Goal: Transaction & Acquisition: Purchase product/service

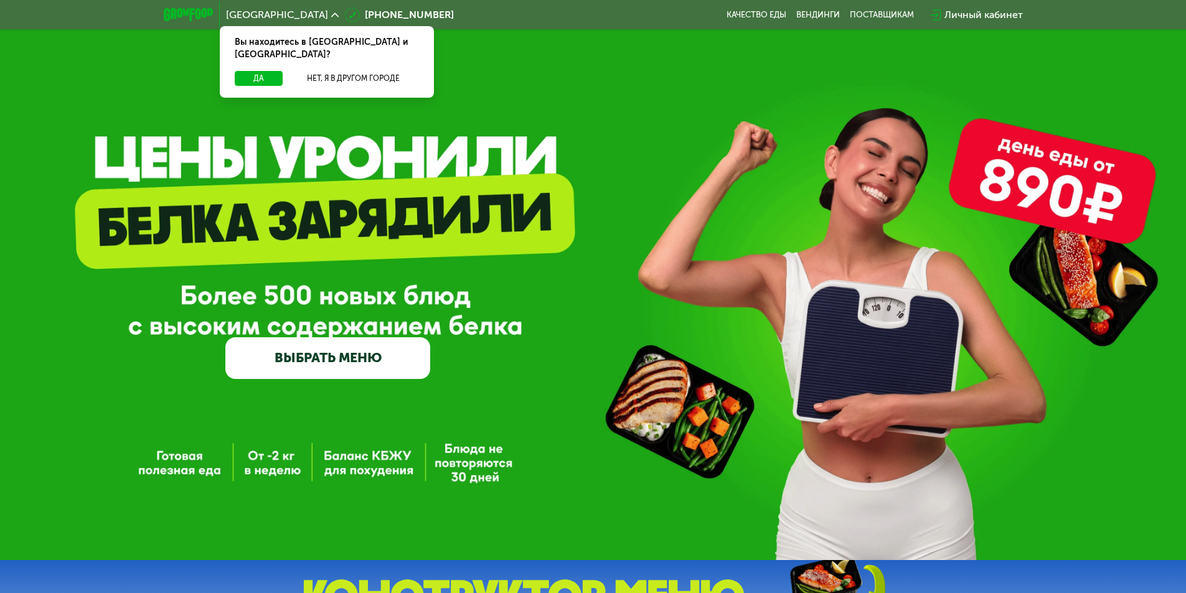
click at [395, 362] on link "ВЫБРАТЬ МЕНЮ" at bounding box center [327, 358] width 205 height 41
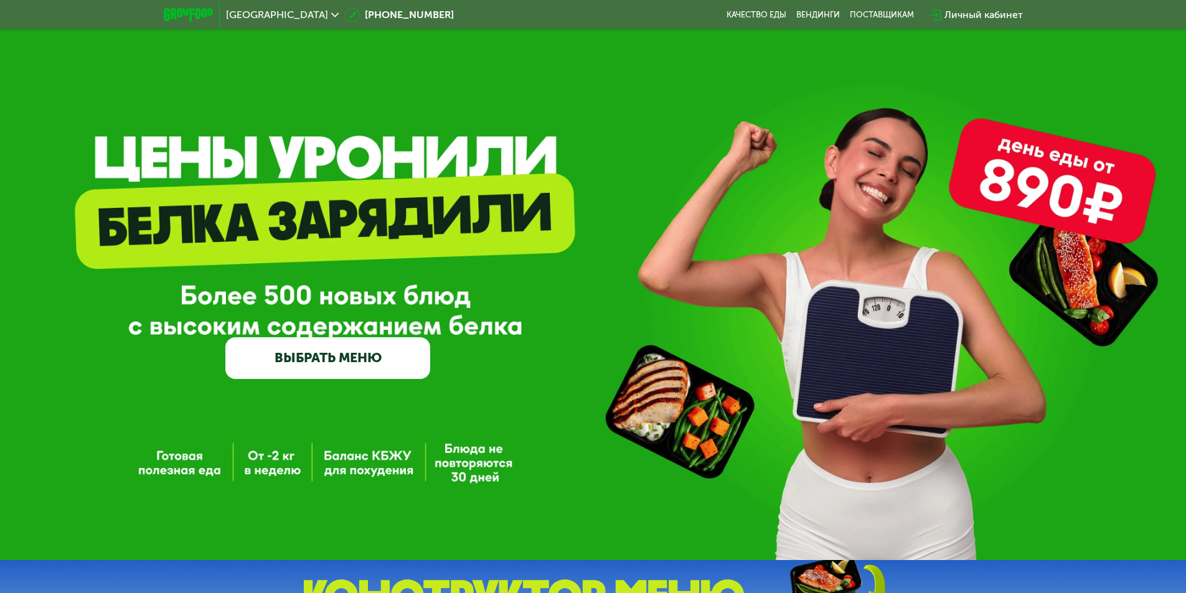
click at [362, 357] on link "ВЫБРАТЬ МЕНЮ" at bounding box center [327, 358] width 205 height 41
click at [346, 372] on link "ВЫБРАТЬ МЕНЮ" at bounding box center [327, 358] width 205 height 41
click at [344, 360] on link "ВЫБРАТЬ МЕНЮ" at bounding box center [327, 358] width 205 height 41
click at [344, 359] on link "ВЫБРАТЬ МЕНЮ" at bounding box center [327, 358] width 205 height 41
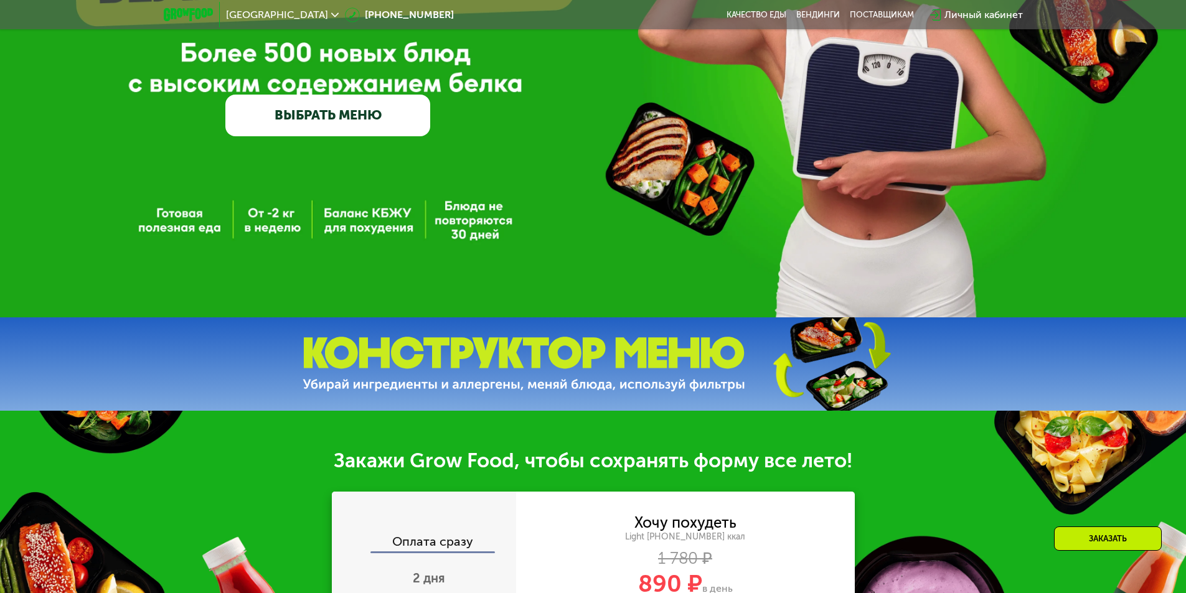
scroll to position [249, 0]
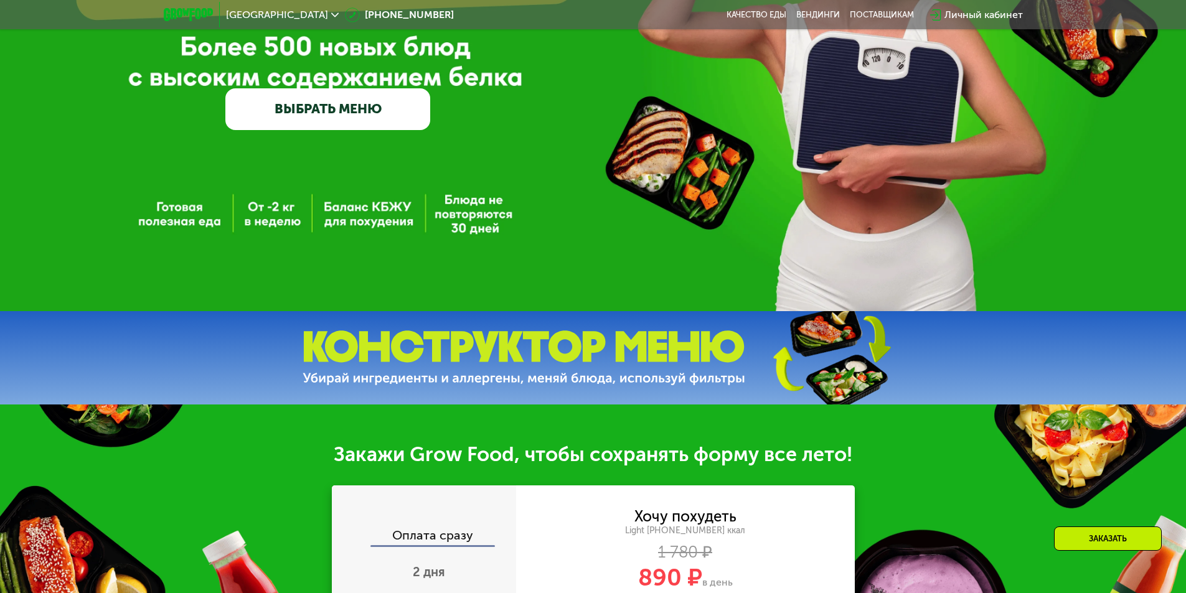
click at [300, 113] on link "ВЫБРАТЬ МЕНЮ" at bounding box center [327, 108] width 205 height 41
click at [271, 110] on link "ВЫБРАТЬ МЕНЮ" at bounding box center [327, 108] width 205 height 41
click at [259, 116] on link "ВЫБРАТЬ МЕНЮ" at bounding box center [327, 108] width 205 height 41
click at [330, 118] on link "ВЫБРАТЬ МЕНЮ" at bounding box center [327, 108] width 205 height 41
drag, startPoint x: 386, startPoint y: 115, endPoint x: 409, endPoint y: 116, distance: 22.5
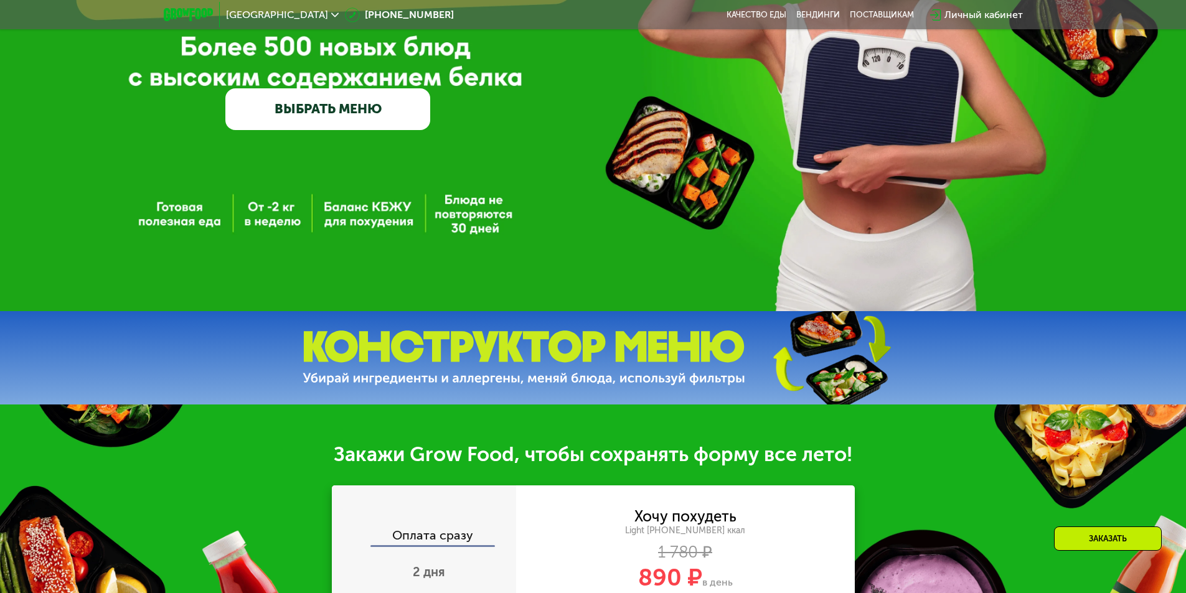
click at [386, 115] on link "ВЫБРАТЬ МЕНЮ" at bounding box center [327, 108] width 205 height 41
click at [422, 120] on link "ВЫБРАТЬ МЕНЮ" at bounding box center [327, 108] width 205 height 41
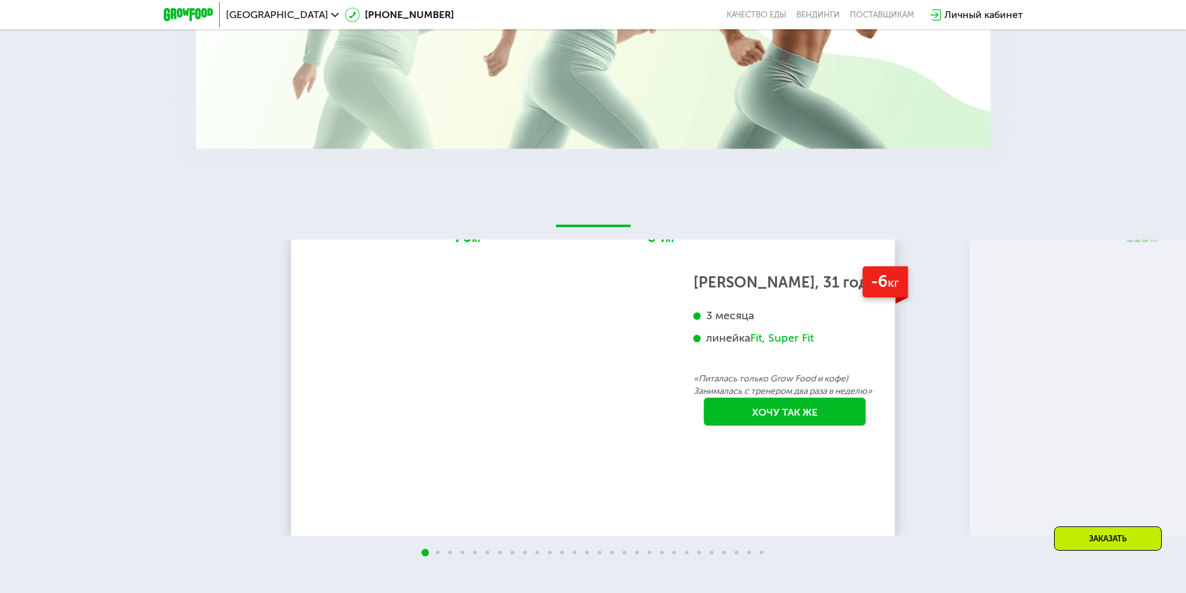
scroll to position [1557, 0]
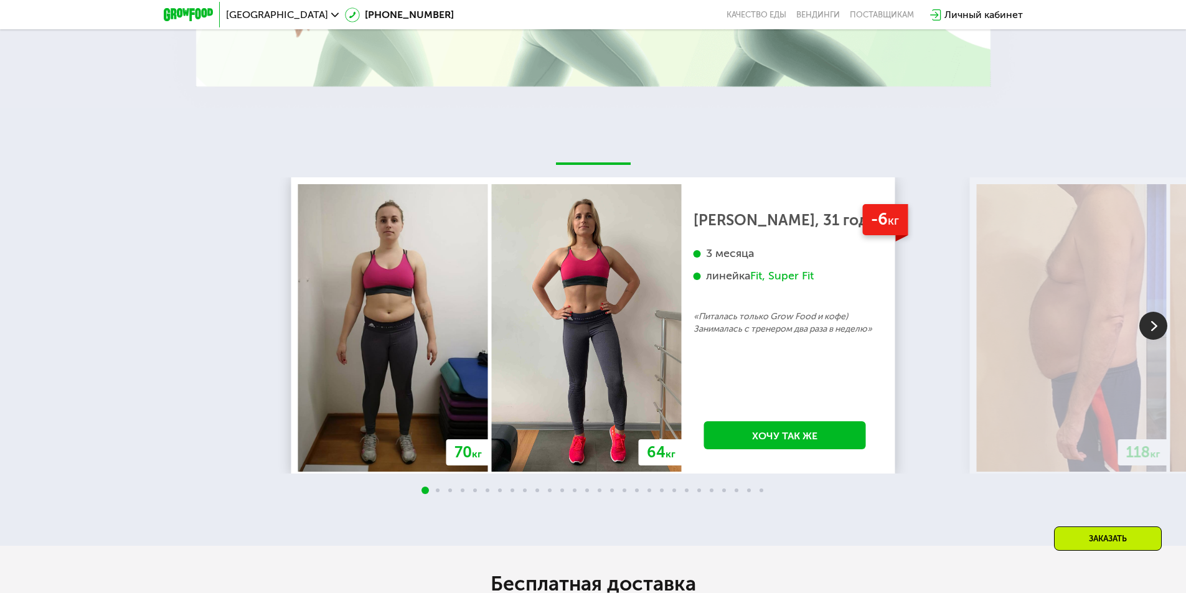
click at [1154, 329] on img at bounding box center [1154, 326] width 28 height 28
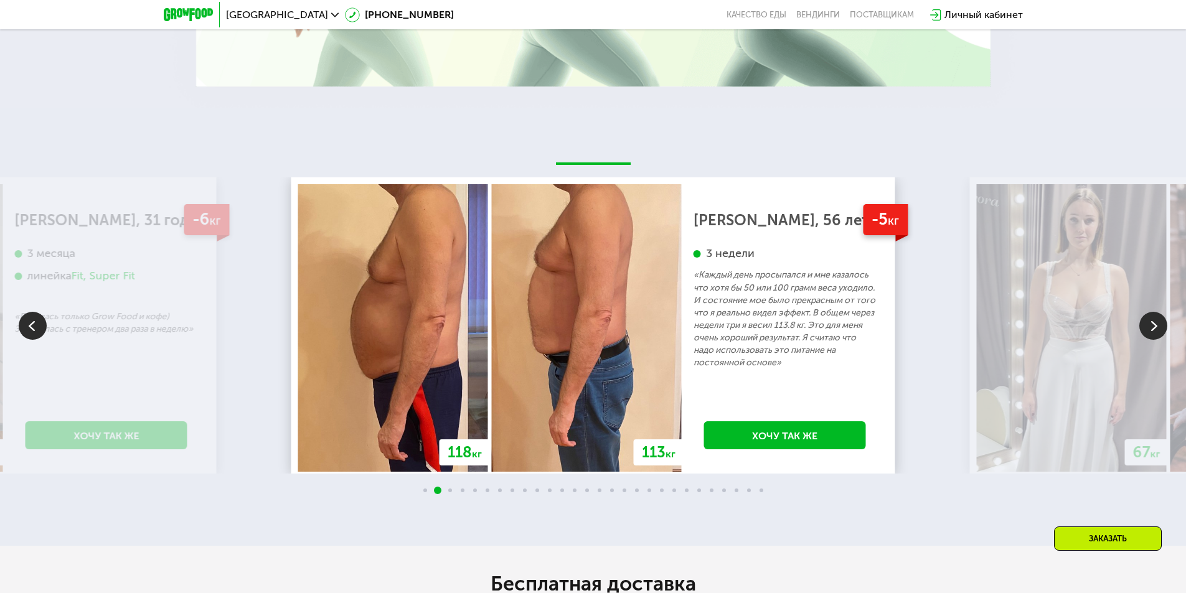
click at [1154, 329] on img at bounding box center [1154, 326] width 28 height 28
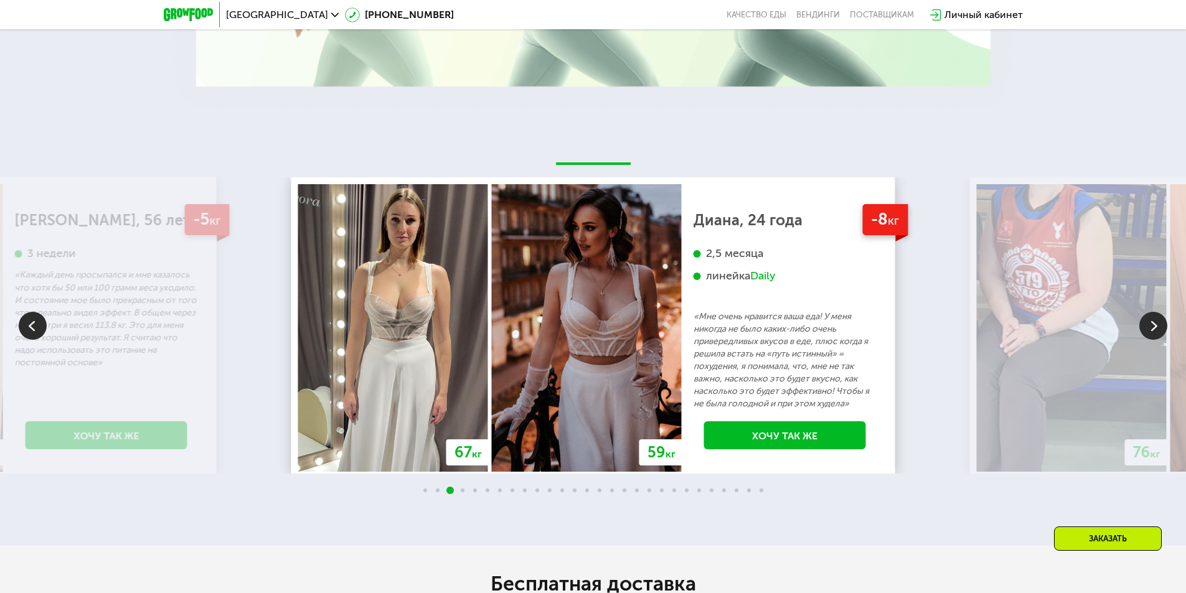
click at [1154, 329] on img at bounding box center [1154, 326] width 28 height 28
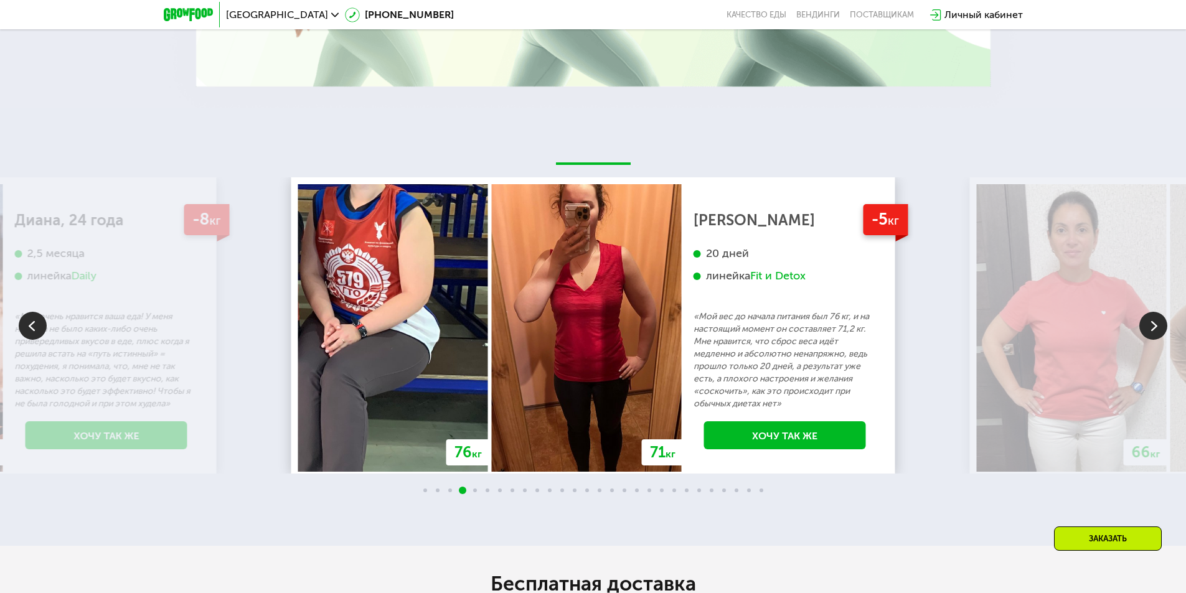
click at [1154, 329] on img at bounding box center [1154, 326] width 28 height 28
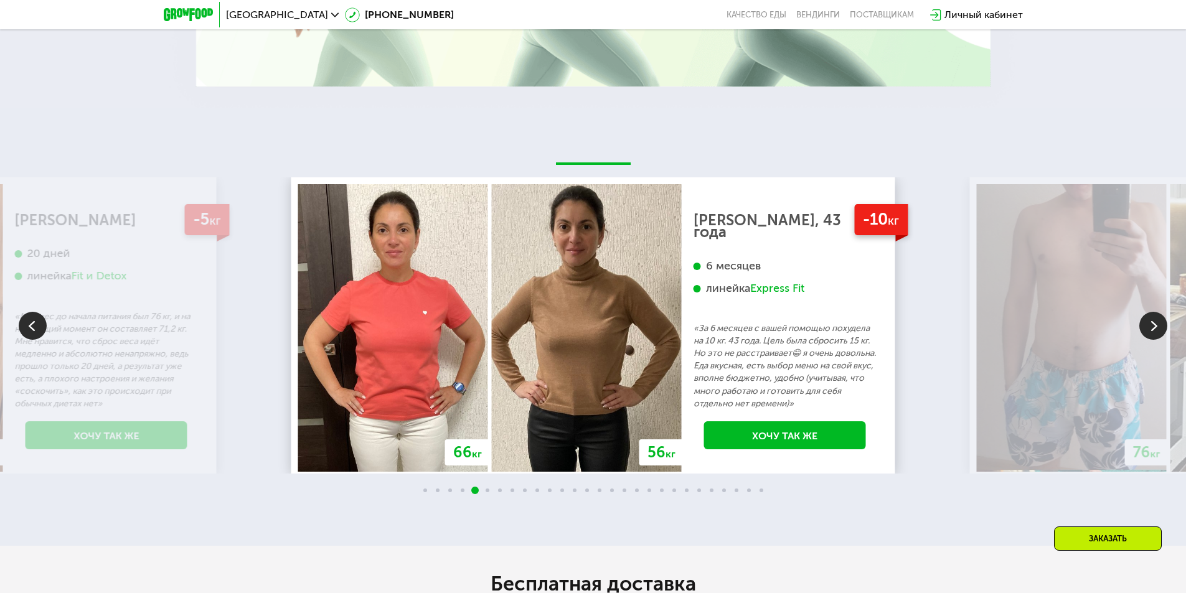
click at [1154, 329] on img at bounding box center [1154, 326] width 28 height 28
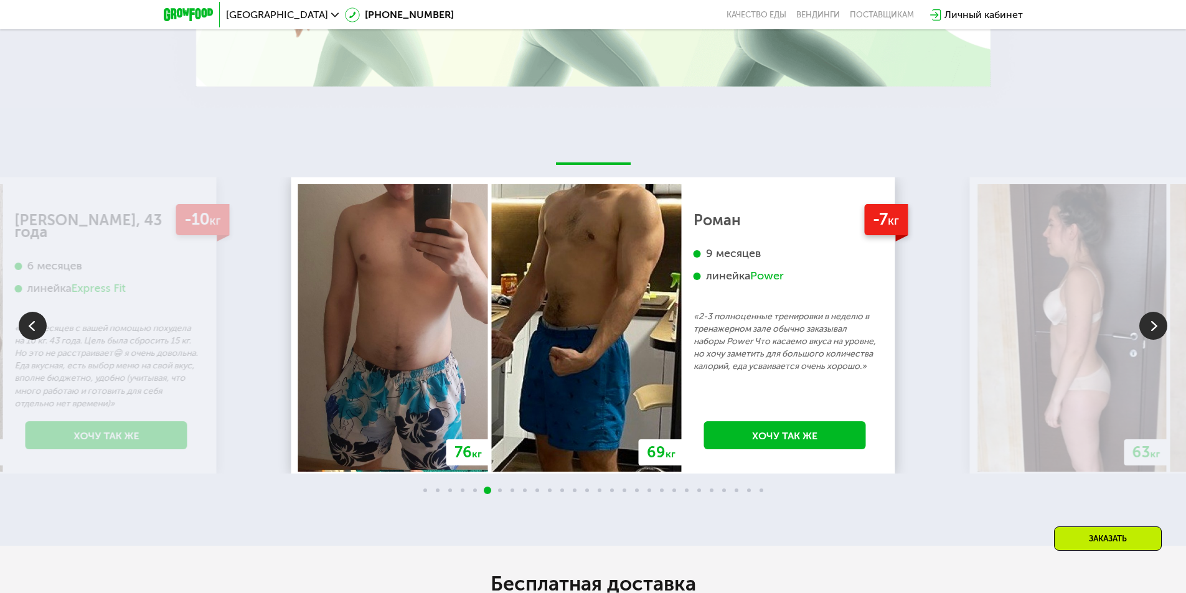
click at [1154, 329] on img at bounding box center [1154, 326] width 28 height 28
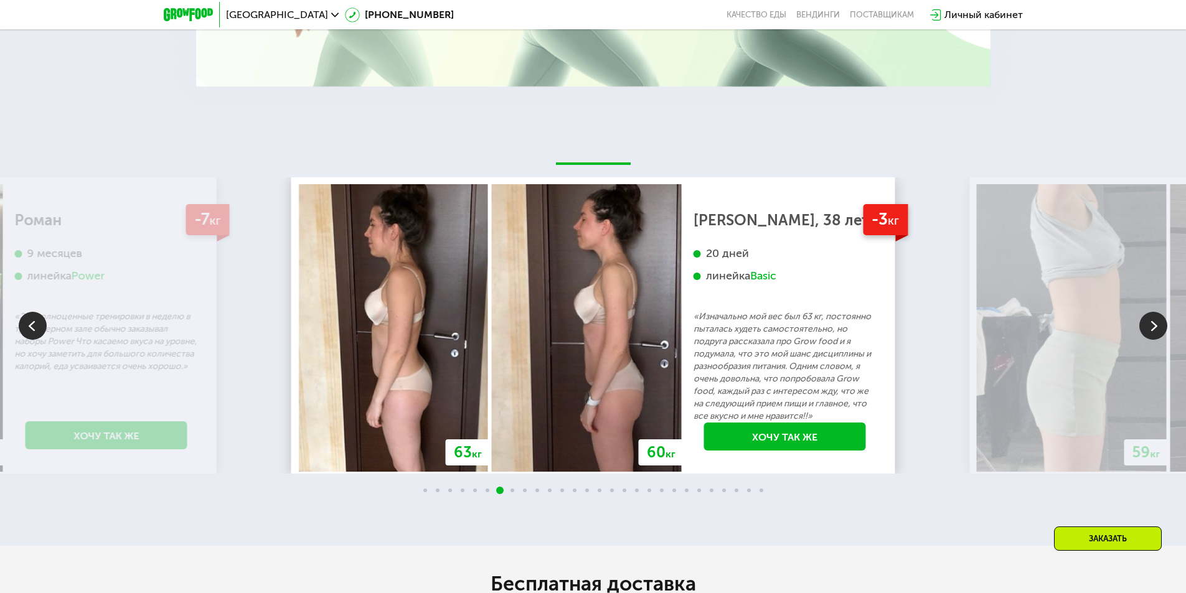
click at [1154, 329] on img at bounding box center [1154, 326] width 28 height 28
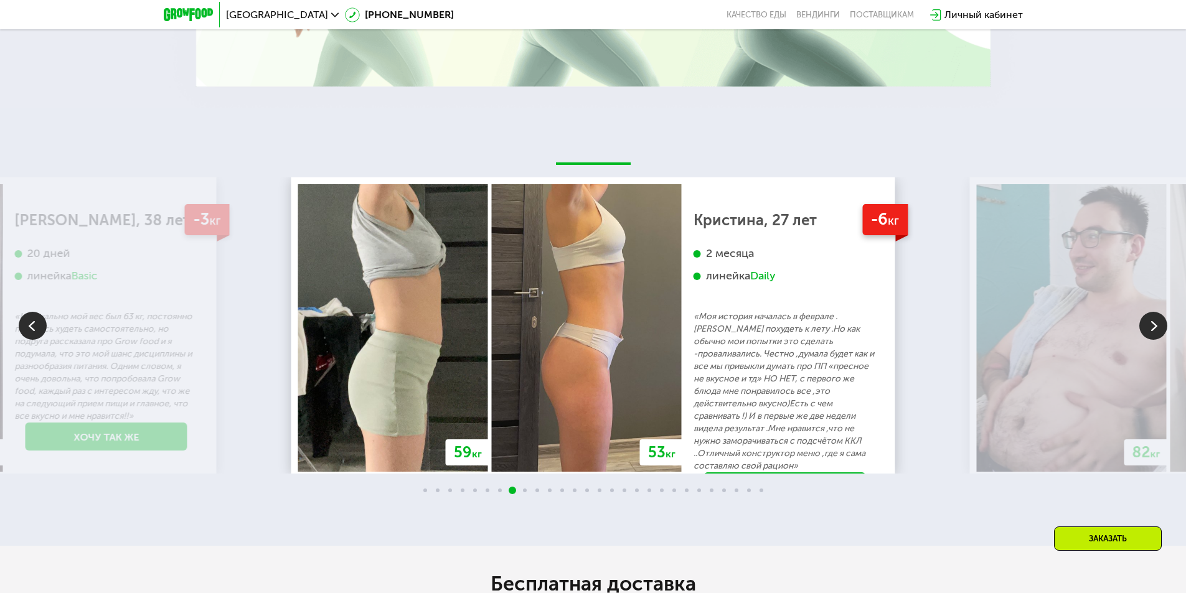
click at [1154, 329] on img at bounding box center [1154, 326] width 28 height 28
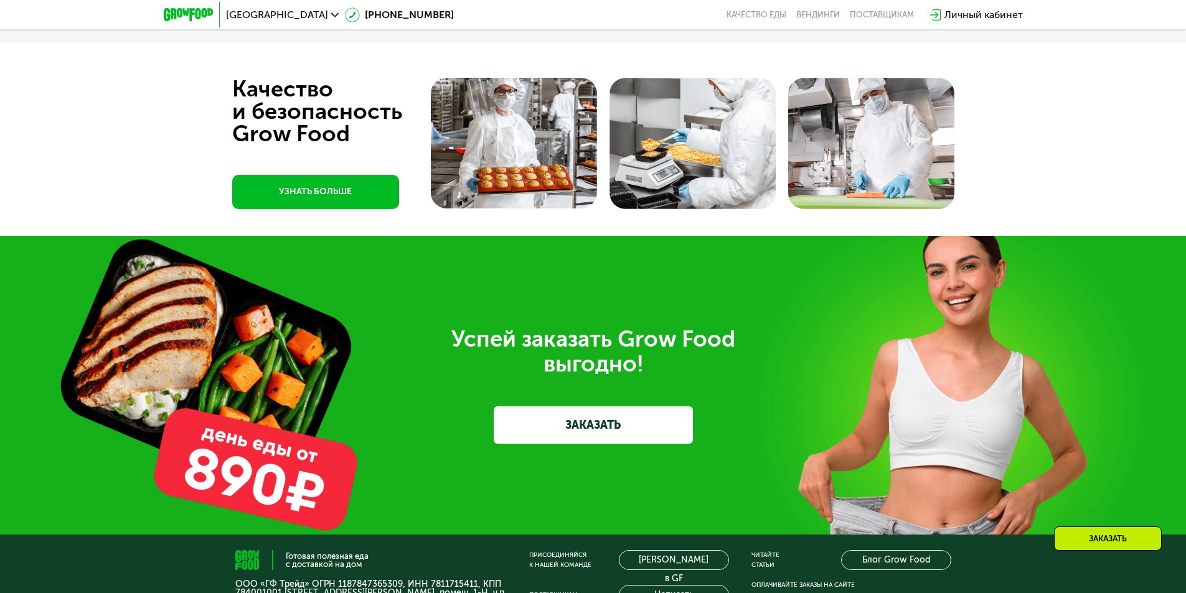
scroll to position [3051, 0]
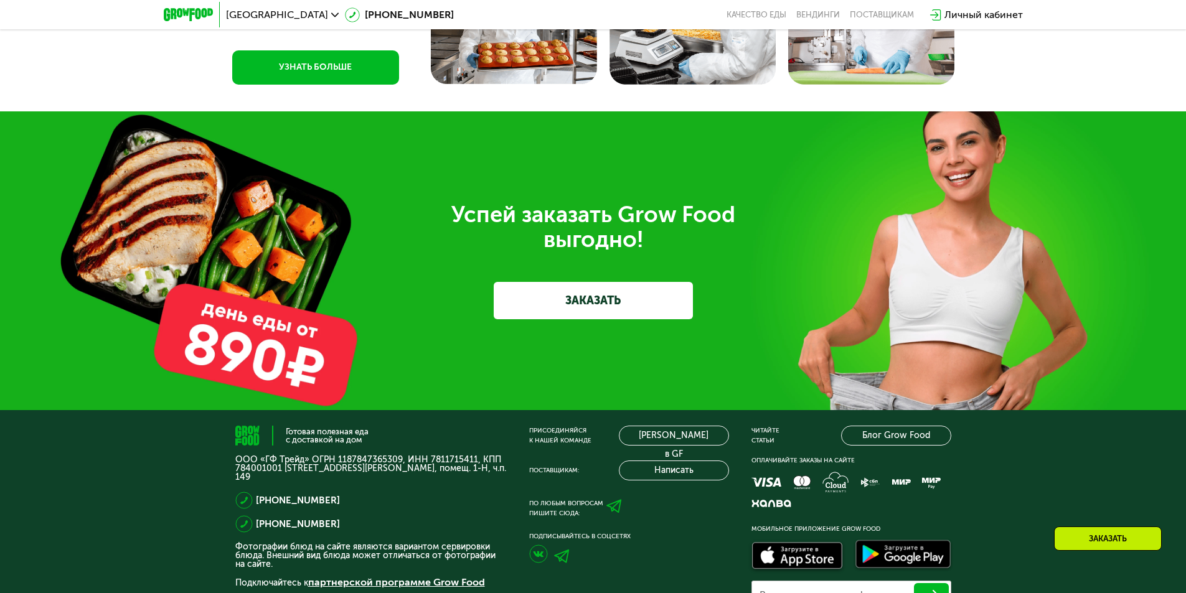
click at [607, 303] on link "ЗАКАЗАТЬ" at bounding box center [593, 300] width 199 height 37
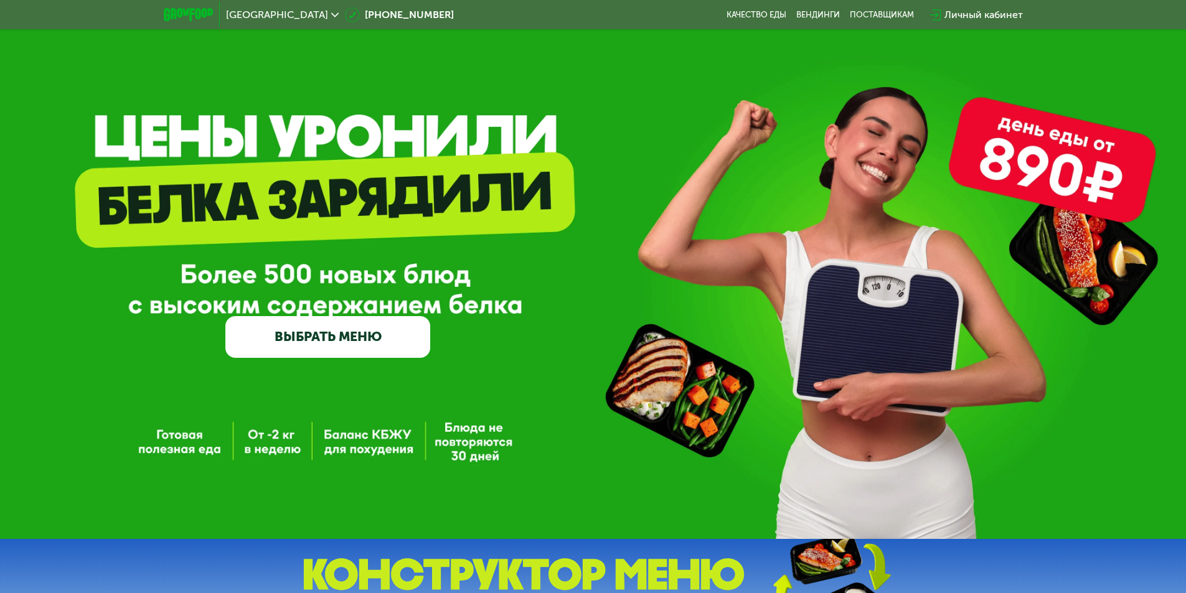
scroll to position [0, 0]
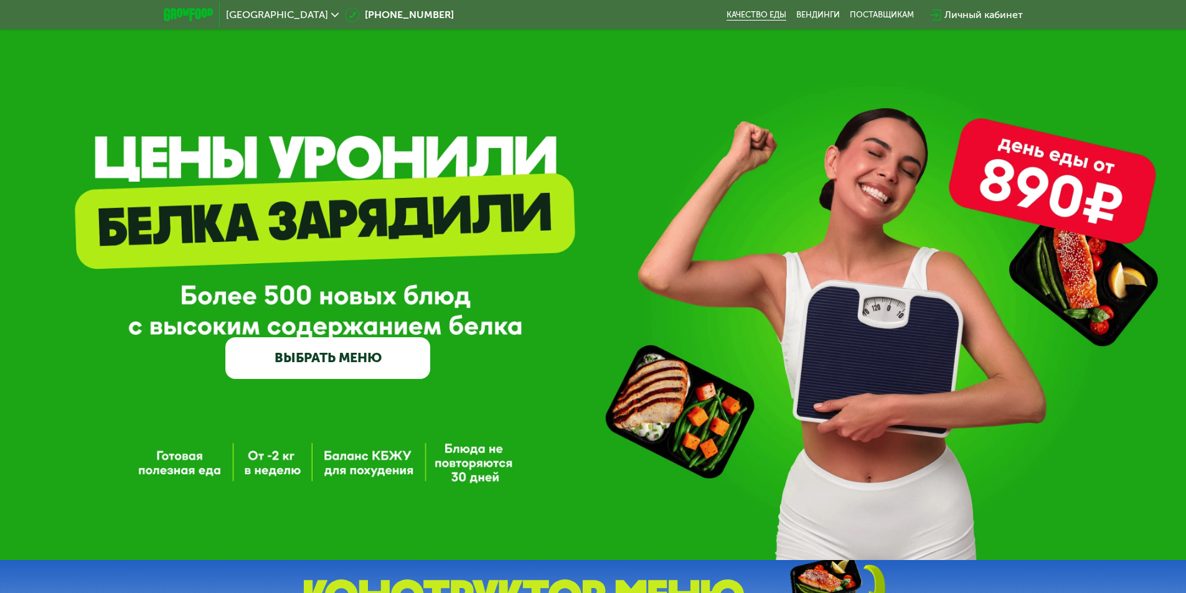
click at [759, 14] on link "Качество еды" at bounding box center [757, 15] width 60 height 10
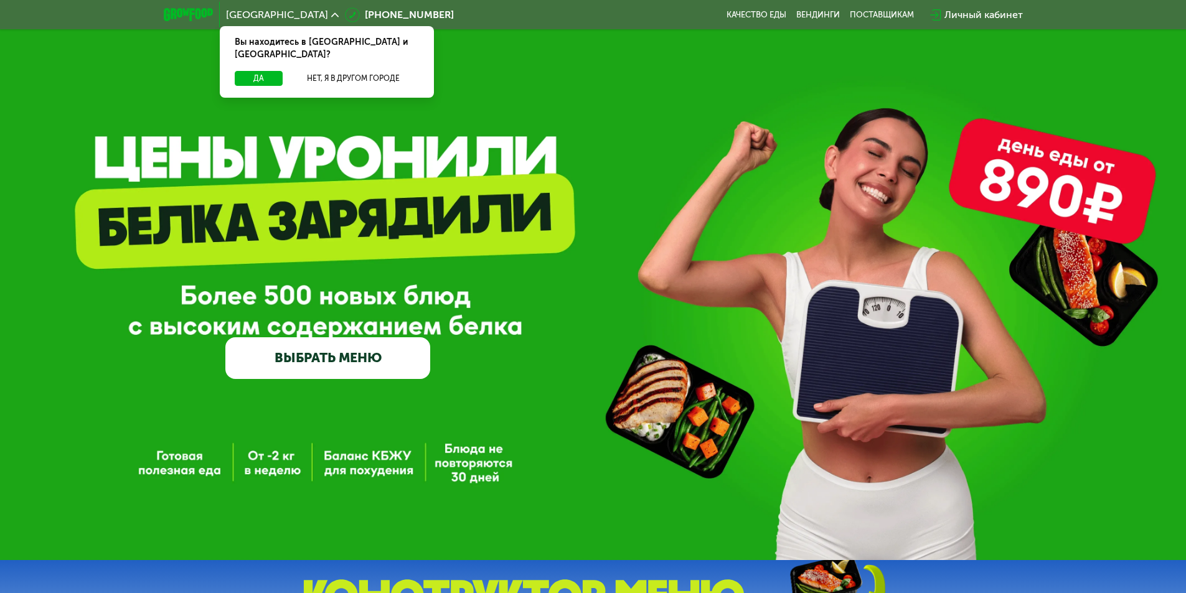
click at [300, 356] on link "ВЫБРАТЬ МЕНЮ" at bounding box center [327, 358] width 205 height 41
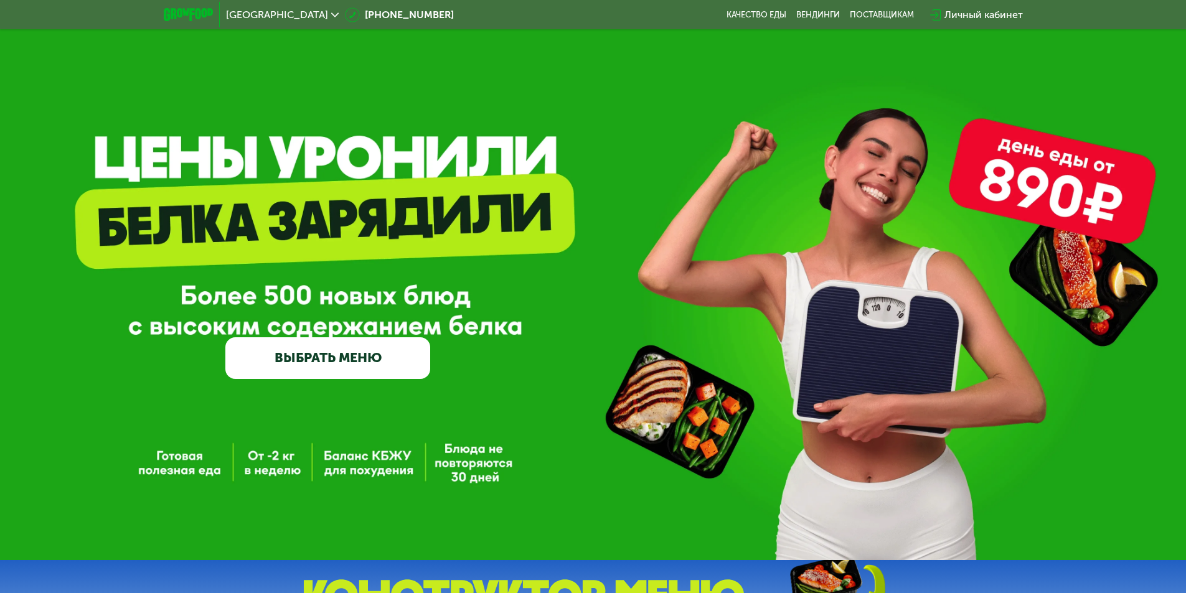
click at [276, 359] on link "ВЫБРАТЬ МЕНЮ" at bounding box center [327, 358] width 205 height 41
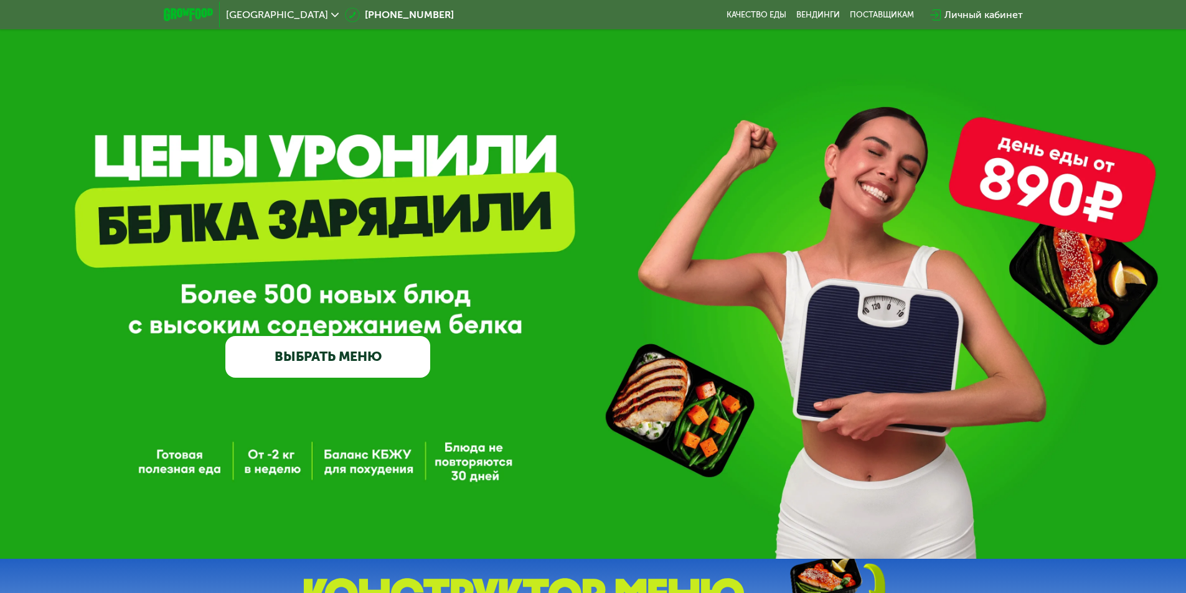
click at [276, 356] on link "ВЫБРАТЬ МЕНЮ" at bounding box center [327, 356] width 205 height 41
drag, startPoint x: 329, startPoint y: 354, endPoint x: 411, endPoint y: 366, distance: 83.1
click at [329, 354] on link "ВЫБРАТЬ МЕНЮ" at bounding box center [327, 356] width 205 height 41
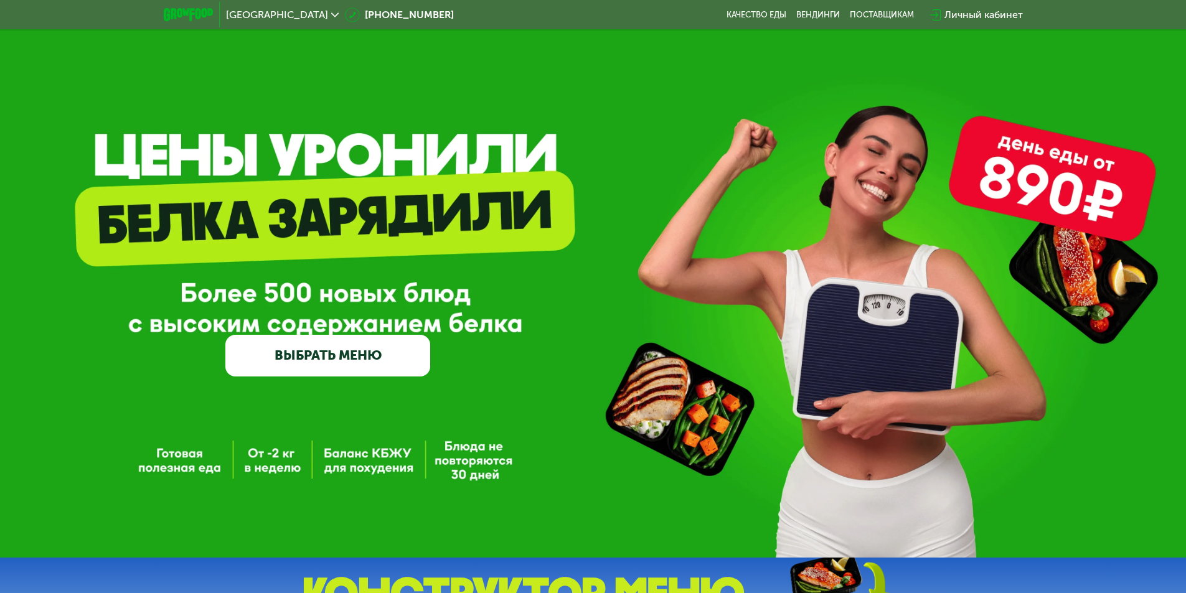
click at [411, 366] on link "ВЫБРАТЬ МЕНЮ" at bounding box center [327, 355] width 205 height 41
drag, startPoint x: 372, startPoint y: 364, endPoint x: 357, endPoint y: 366, distance: 15.6
click at [372, 364] on link "ВЫБРАТЬ МЕНЮ" at bounding box center [327, 355] width 205 height 41
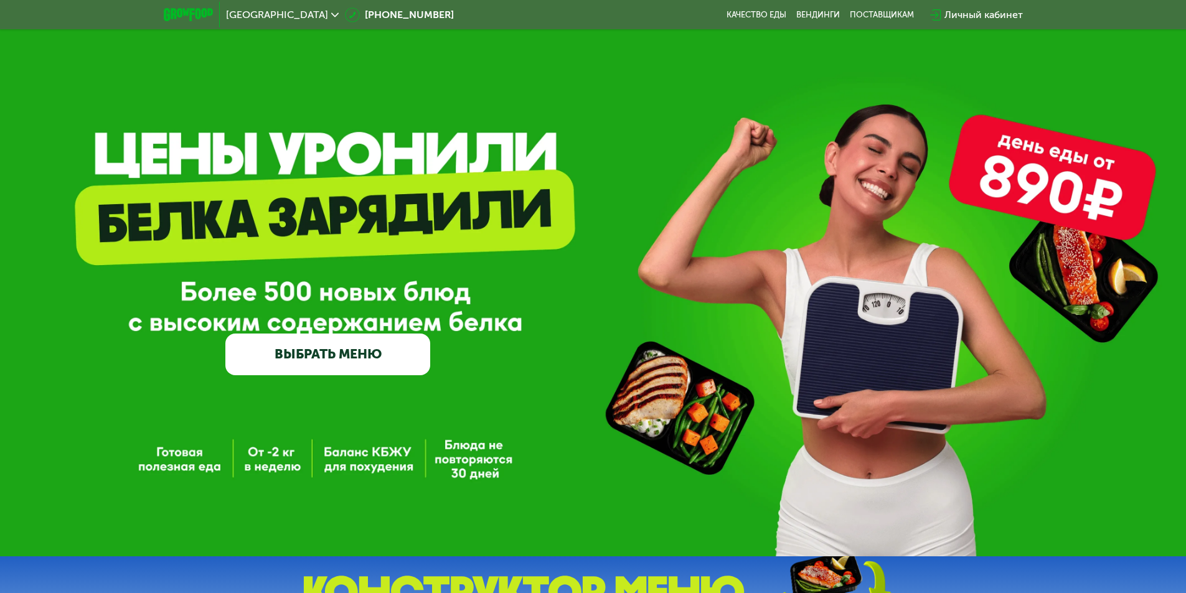
click at [347, 365] on link "ВЫБРАТЬ МЕНЮ" at bounding box center [327, 354] width 205 height 41
click at [316, 379] on div "GrowFood — доставка правильного питания ВЫБРАТЬ МЕНЮ" at bounding box center [593, 276] width 1186 height 560
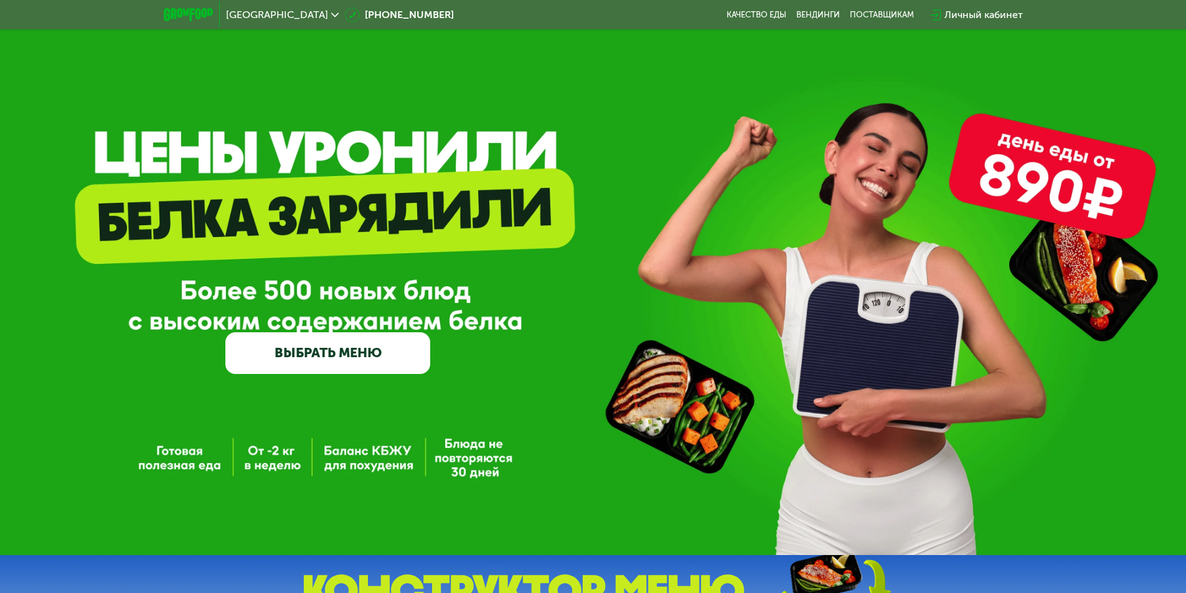
click at [485, 363] on div "GrowFood — доставка правильного питания ВЫБРАТЬ МЕНЮ" at bounding box center [593, 275] width 1186 height 560
drag, startPoint x: 440, startPoint y: 413, endPoint x: 346, endPoint y: 385, distance: 97.5
click at [423, 415] on div "GrowFood — доставка правильного питания ВЫБРАТЬ МЕНЮ" at bounding box center [593, 275] width 1186 height 560
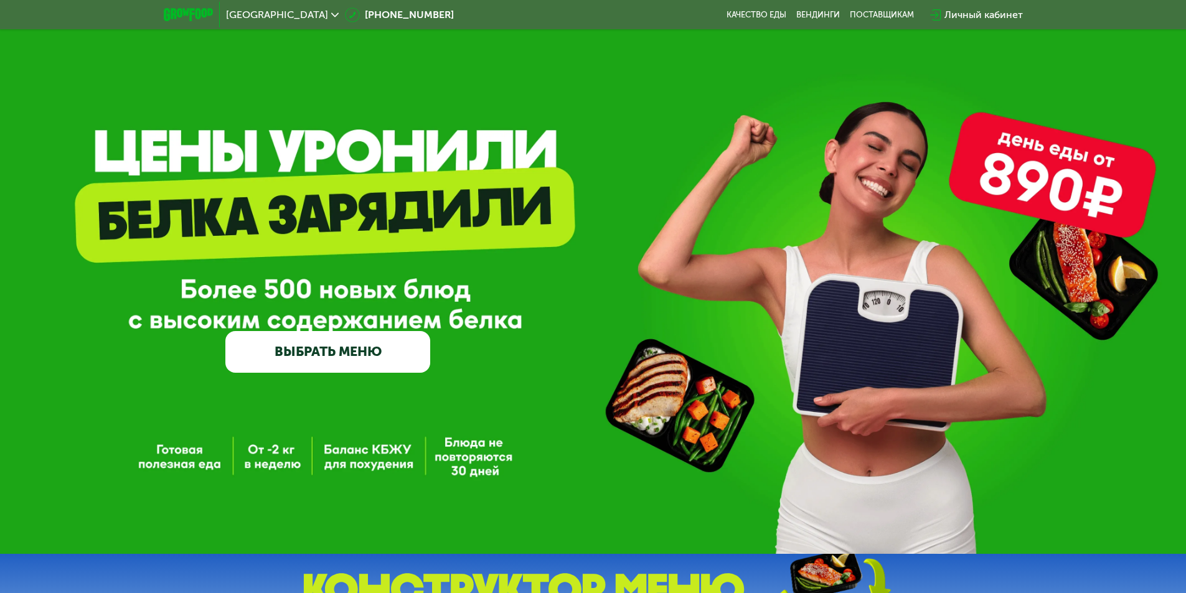
drag, startPoint x: 346, startPoint y: 385, endPoint x: 263, endPoint y: 370, distance: 84.2
click at [341, 385] on div "GrowFood — доставка правильного питания ВЫБРАТЬ МЕНЮ" at bounding box center [593, 274] width 1186 height 560
click at [263, 370] on link "ВЫБРАТЬ МЕНЮ" at bounding box center [327, 351] width 205 height 41
click at [258, 344] on link "ВЫБРАТЬ МЕНЮ" at bounding box center [327, 351] width 205 height 41
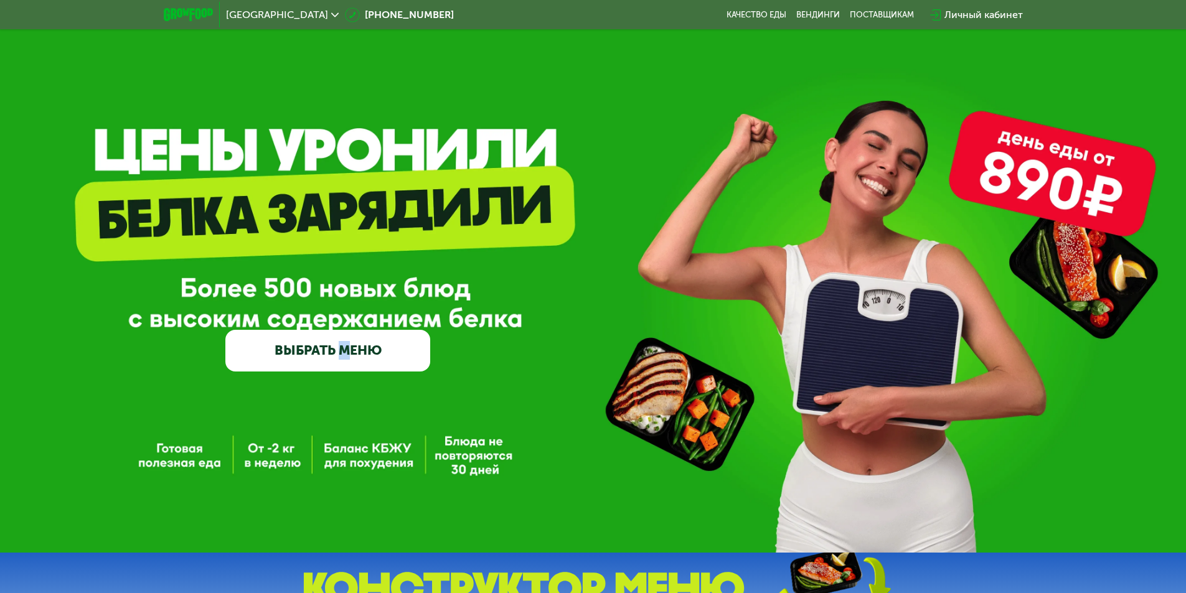
drag, startPoint x: 258, startPoint y: 344, endPoint x: 292, endPoint y: 347, distance: 34.4
click at [258, 344] on link "ВЫБРАТЬ МЕНЮ" at bounding box center [327, 350] width 205 height 41
click at [363, 353] on link "ВЫБРАТЬ МЕНЮ" at bounding box center [327, 350] width 205 height 41
click at [364, 352] on link "ВЫБРАТЬ МЕНЮ" at bounding box center [327, 350] width 205 height 41
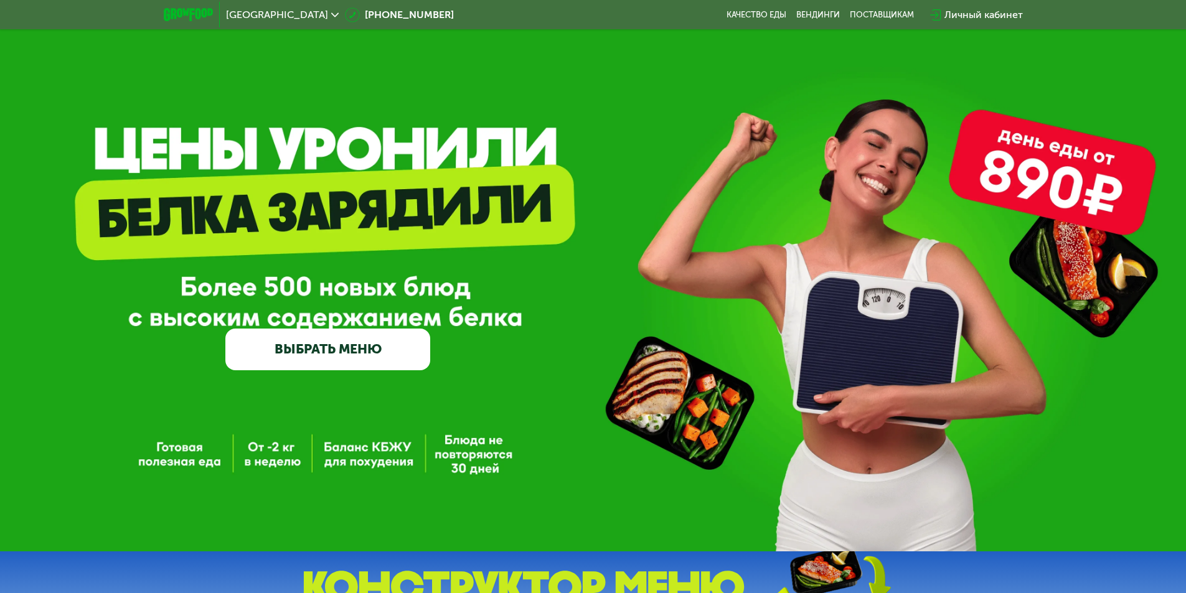
click at [437, 297] on div "GrowFood — доставка правильного питания ВЫБРАТЬ МЕНЮ" at bounding box center [593, 275] width 1186 height 189
click at [667, 238] on div "GrowFood — доставка правильного питания ВЫБРАТЬ МЕНЮ" at bounding box center [593, 275] width 1186 height 189
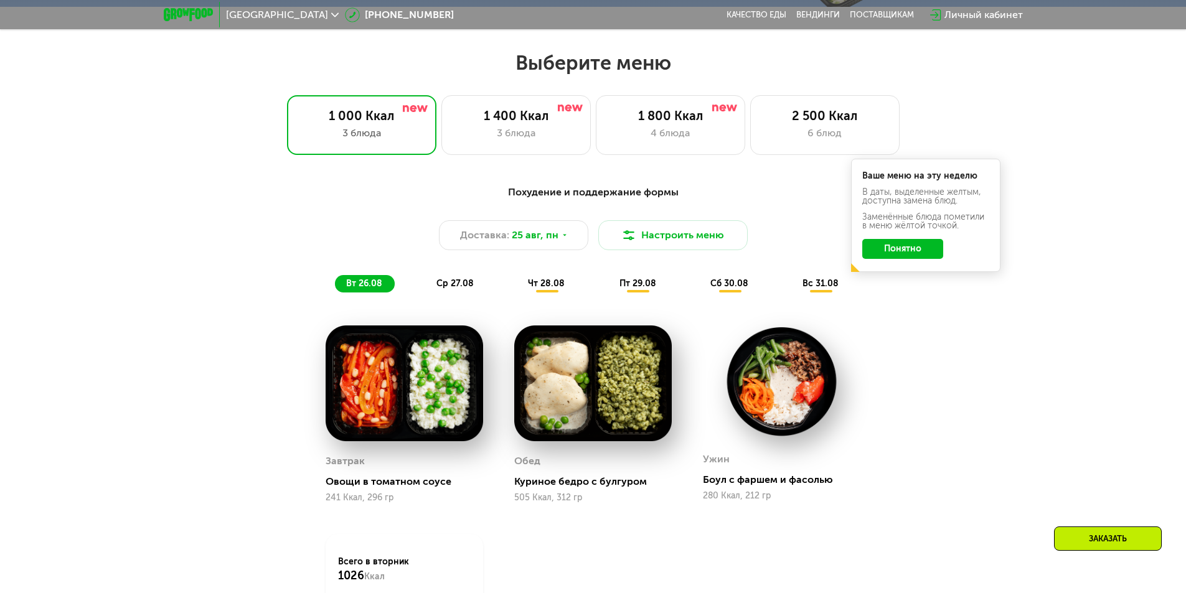
scroll to position [673, 0]
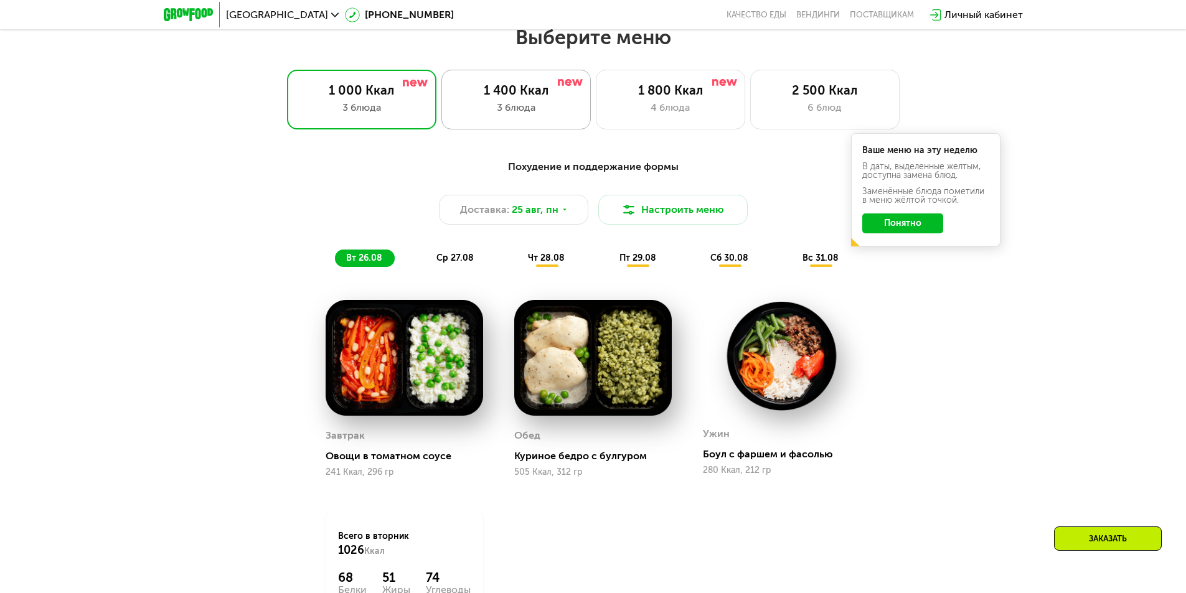
click at [495, 104] on div "3 блюда" at bounding box center [516, 107] width 123 height 15
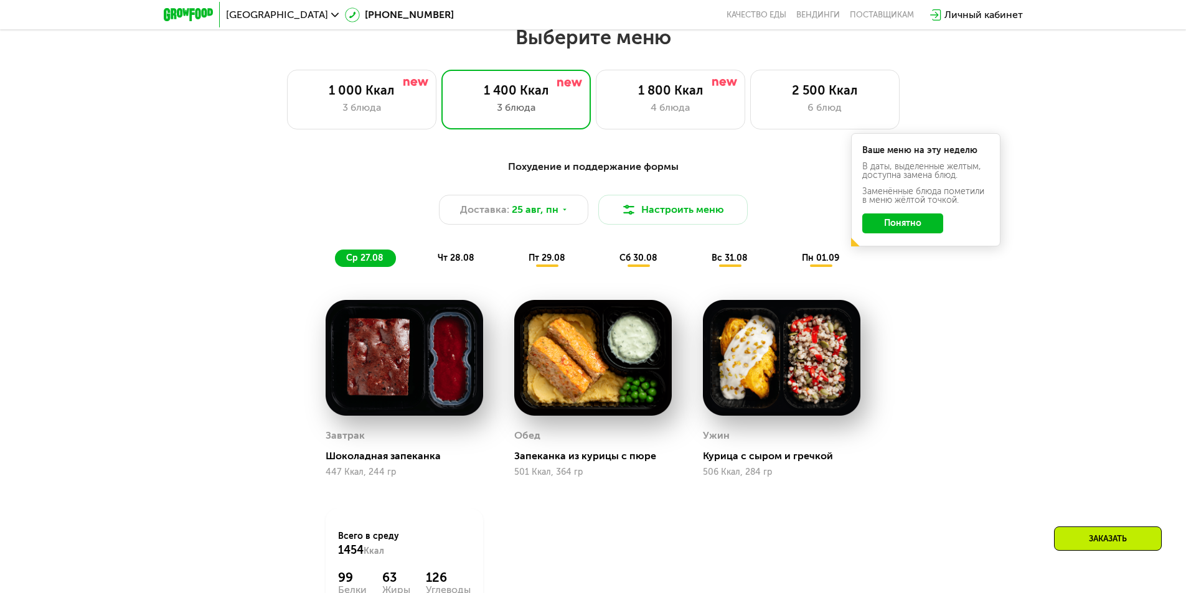
click at [915, 234] on button "Понятно" at bounding box center [902, 224] width 81 height 20
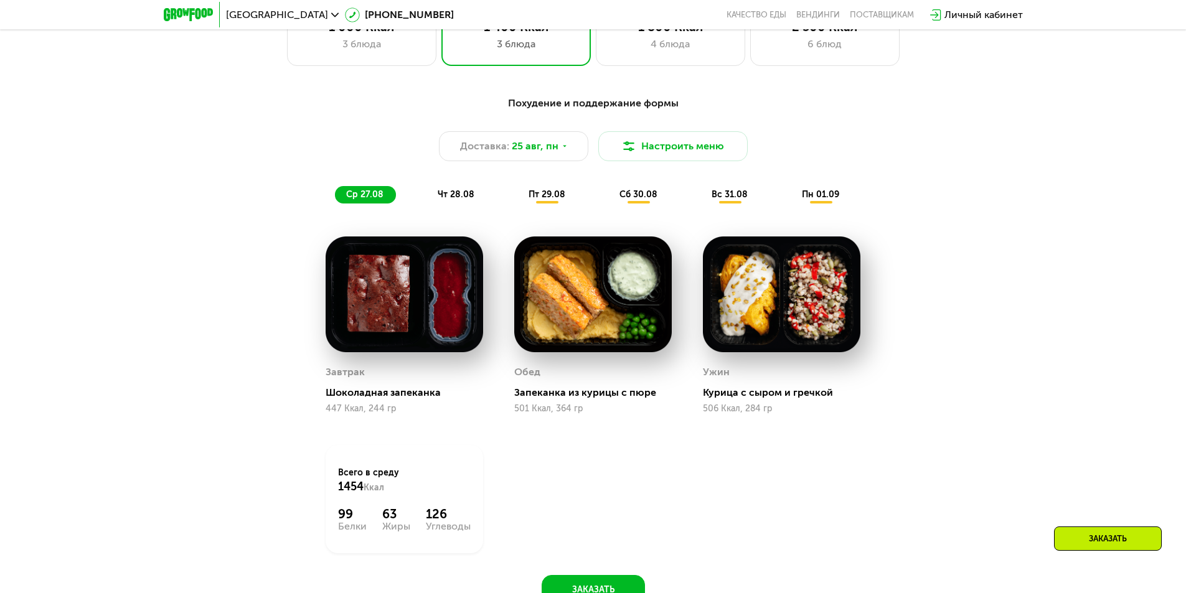
scroll to position [735, 0]
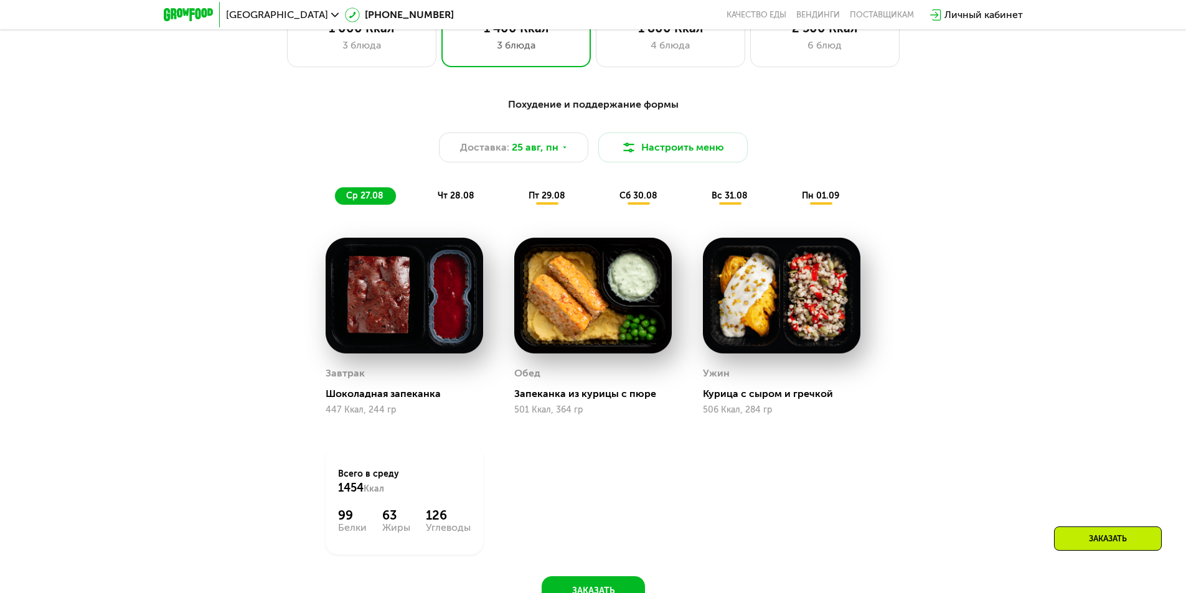
click at [465, 197] on span "чт 28.08" at bounding box center [456, 196] width 37 height 11
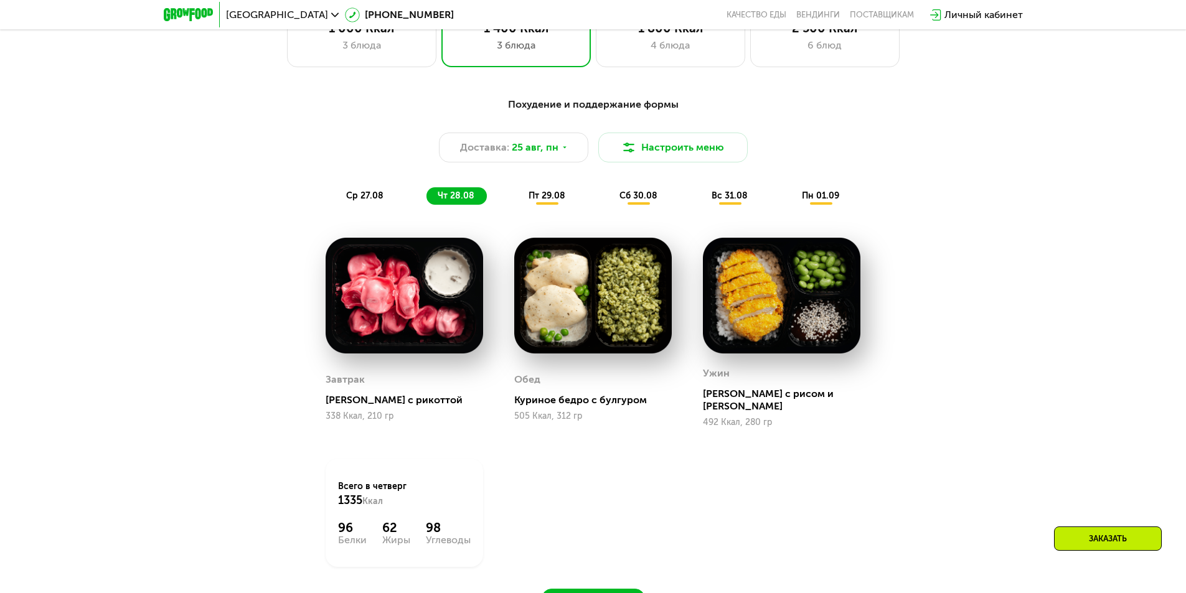
click at [560, 200] on span "пт 29.08" at bounding box center [547, 196] width 37 height 11
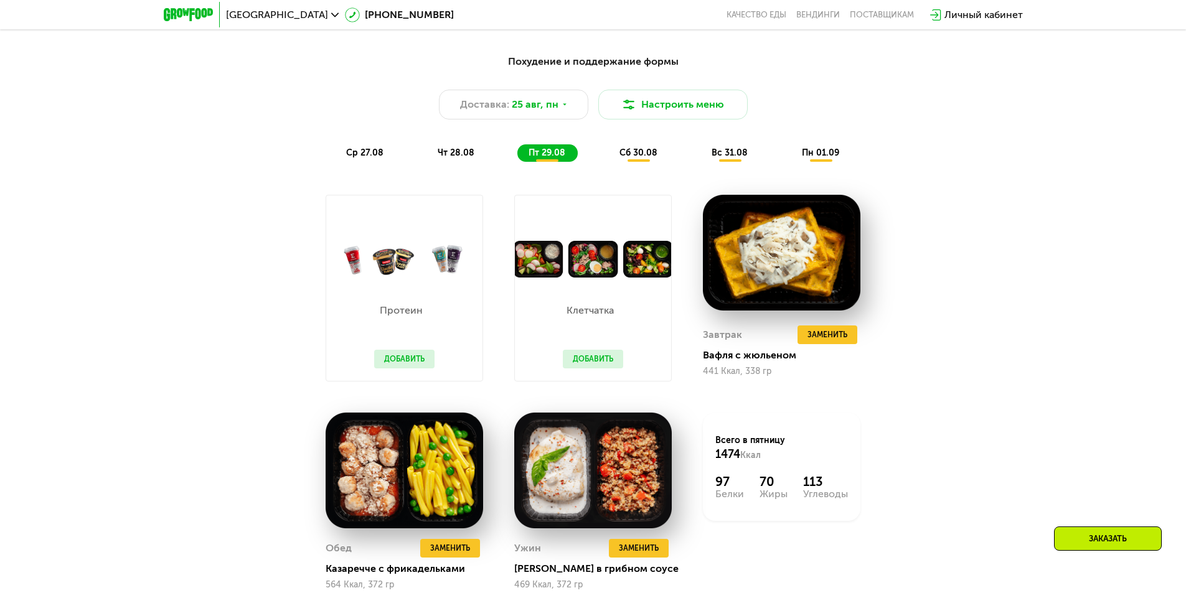
scroll to position [797, 0]
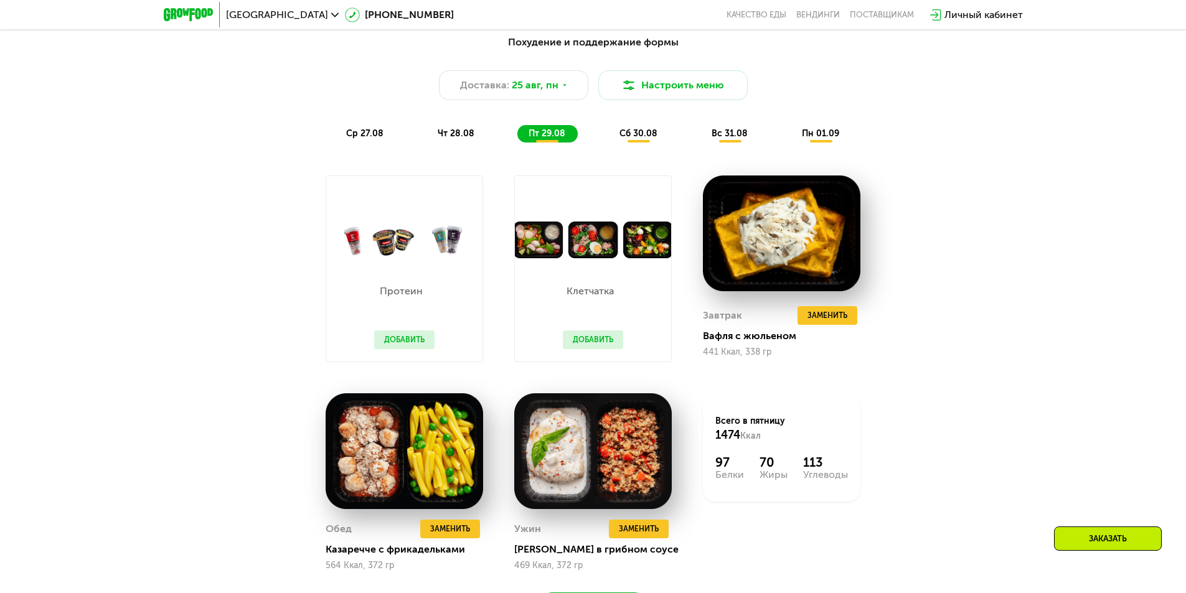
click at [648, 150] on div "Похудение и поддержание формы Доставка: 25 авг, пн Настроить меню ср 27.08 чт 2…" at bounding box center [593, 88] width 752 height 123
click at [648, 148] on div "Похудение и поддержание формы Доставка: 25 авг, пн Настроить меню ср 27.08 чт 2…" at bounding box center [593, 88] width 752 height 123
click at [701, 143] on div "сб 30.08" at bounding box center [731, 133] width 60 height 17
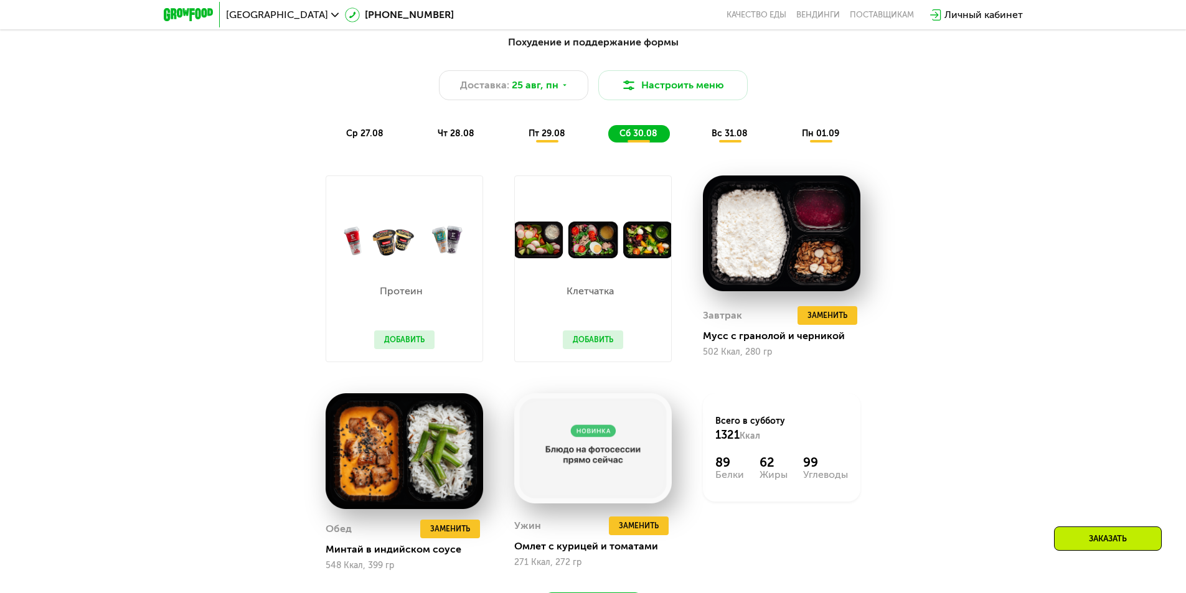
click at [791, 132] on div "вс 31.08" at bounding box center [821, 133] width 61 height 17
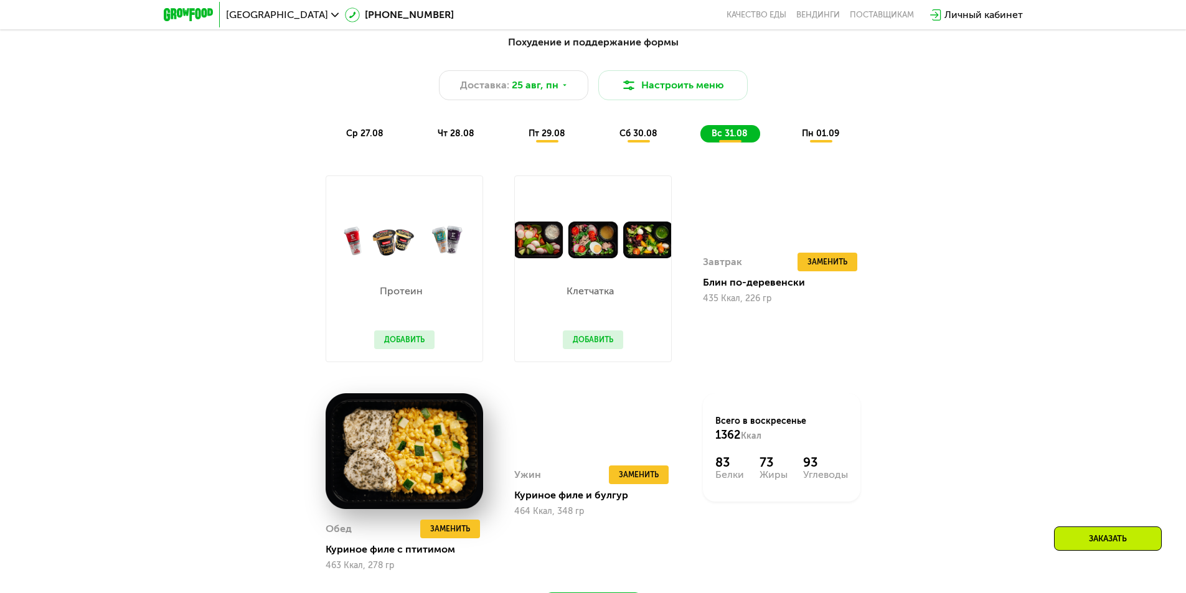
click at [818, 131] on div "пн 01.09" at bounding box center [821, 133] width 61 height 17
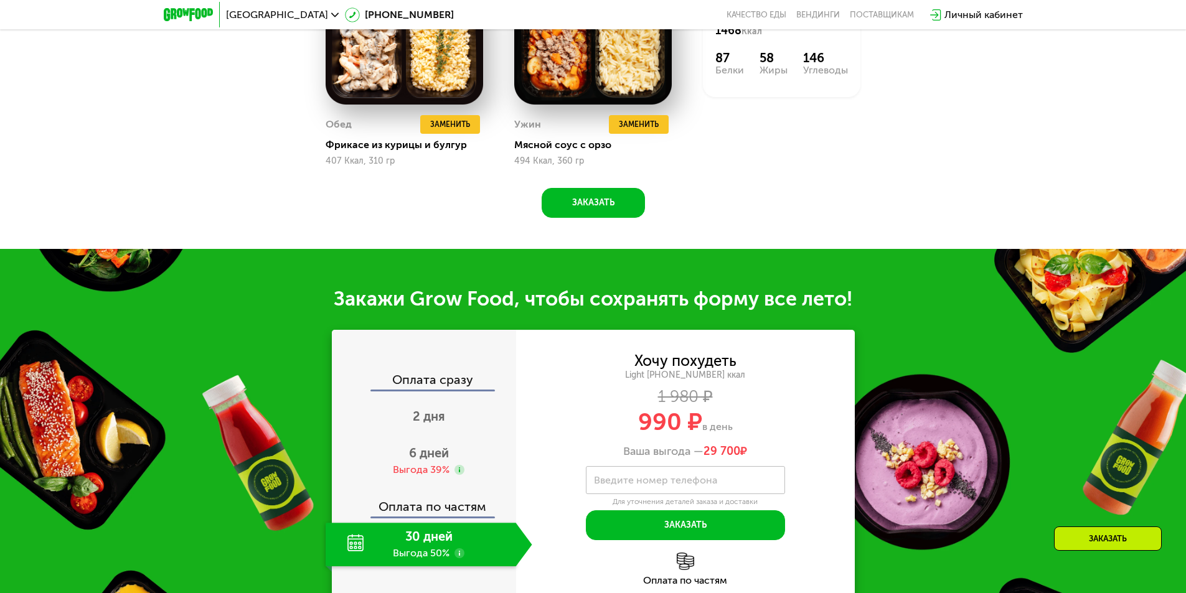
scroll to position [1233, 0]
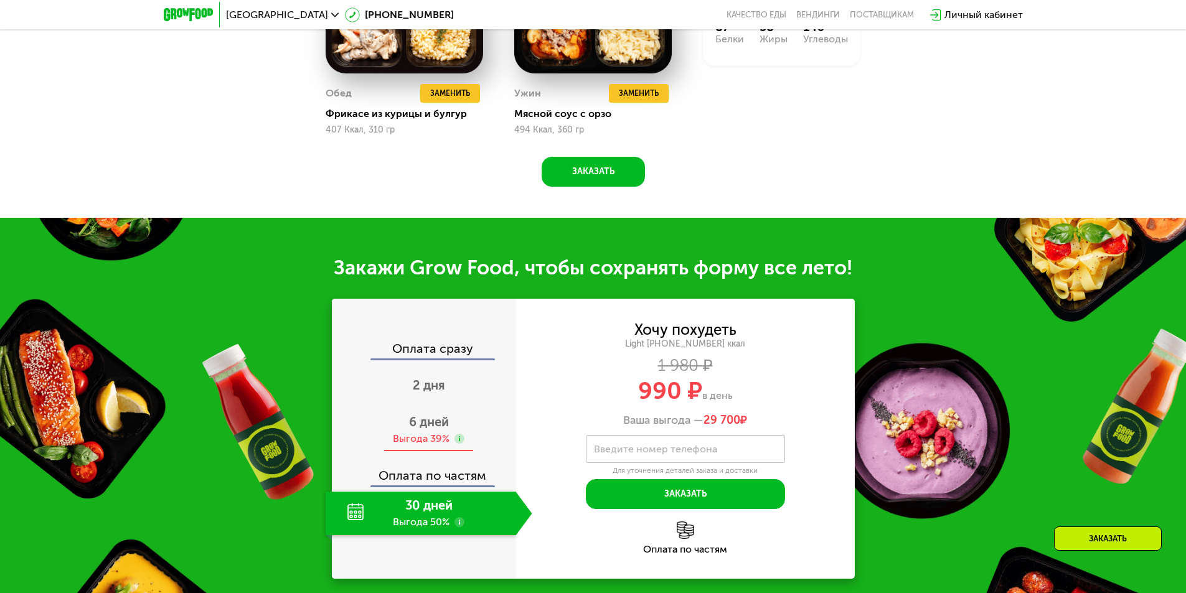
click at [440, 438] on div "Выгода 39%" at bounding box center [421, 439] width 57 height 14
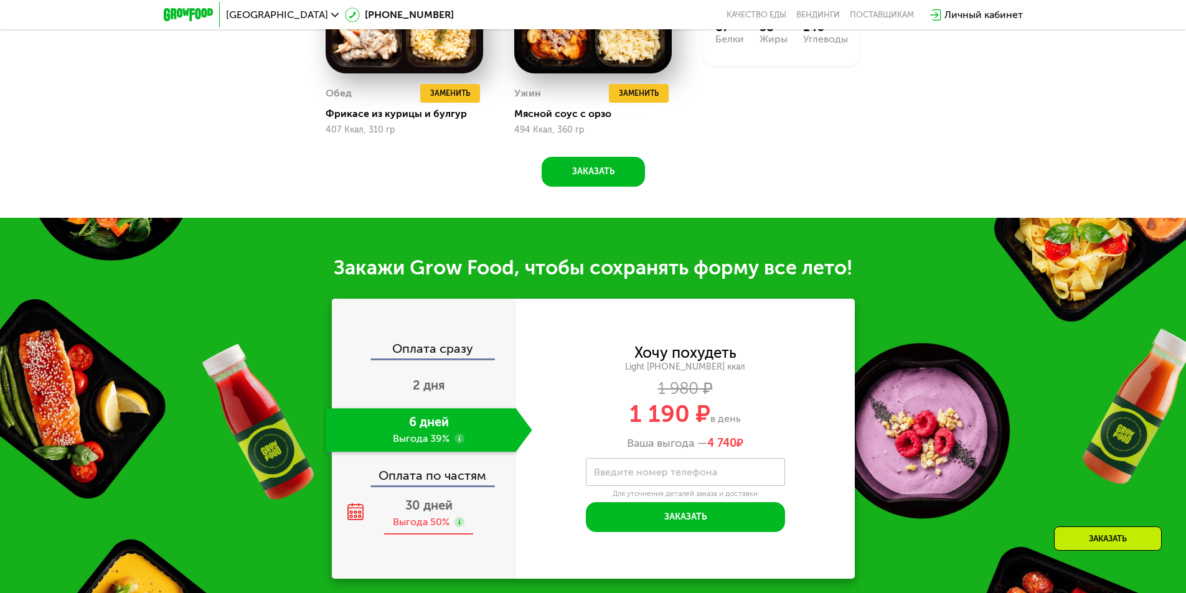
click at [424, 511] on span "30 дней" at bounding box center [428, 505] width 47 height 15
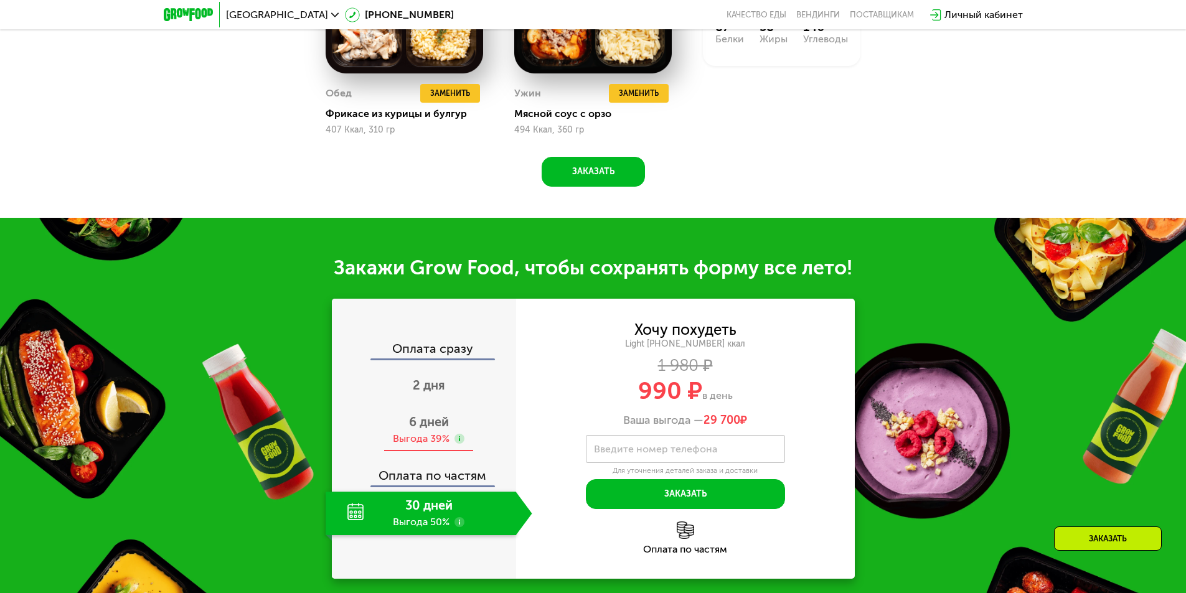
click at [422, 430] on span "6 дней" at bounding box center [429, 422] width 40 height 15
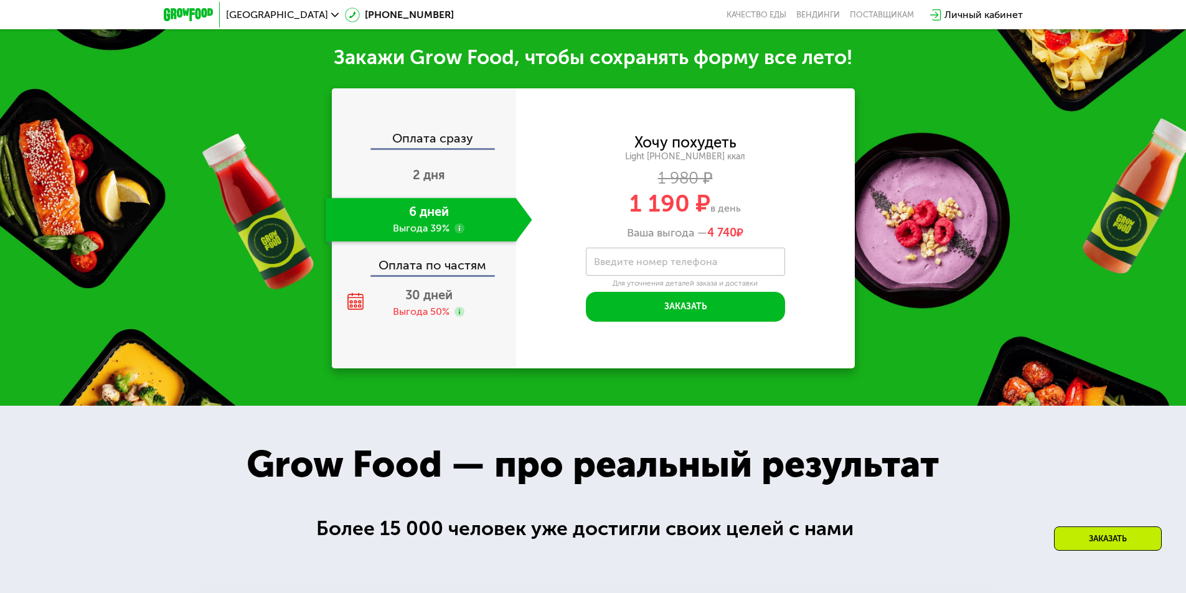
scroll to position [1544, 0]
